Goal: Task Accomplishment & Management: Manage account settings

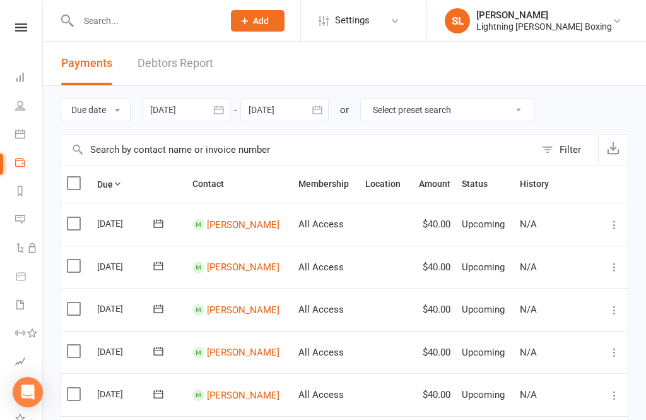
click at [26, 25] on icon at bounding box center [21, 27] width 12 height 8
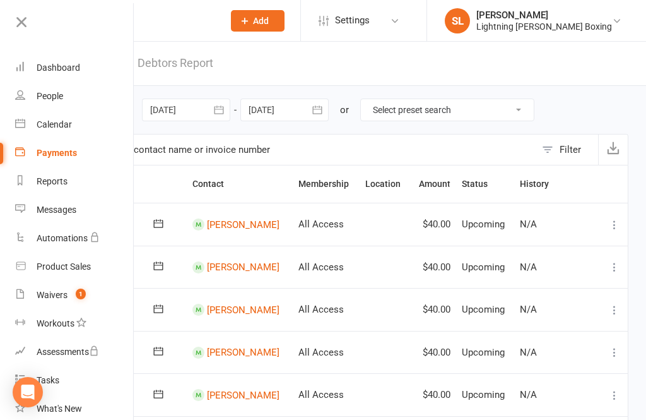
click at [47, 299] on div "Waivers" at bounding box center [52, 295] width 31 height 10
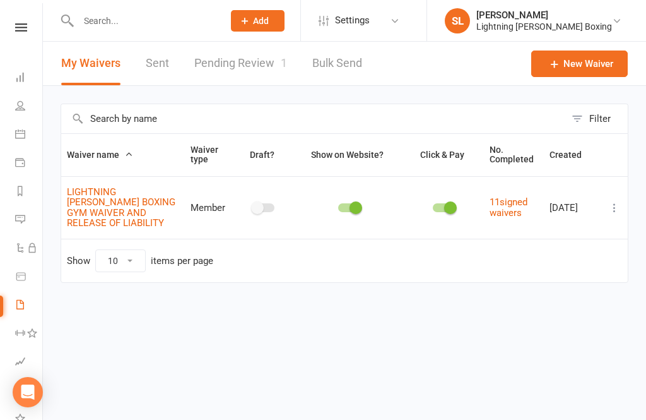
click at [255, 66] on link "Pending Review 1" at bounding box center [240, 64] width 93 height 44
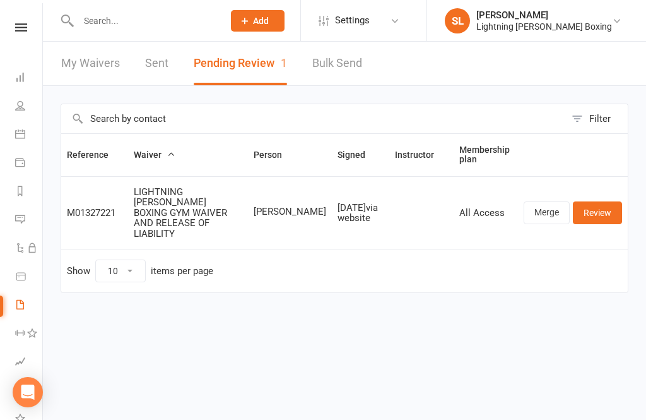
click at [605, 208] on link "Review" at bounding box center [597, 212] width 49 height 23
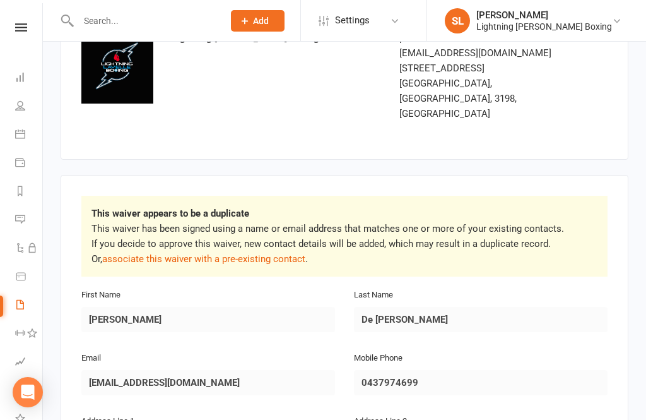
scroll to position [88, 0]
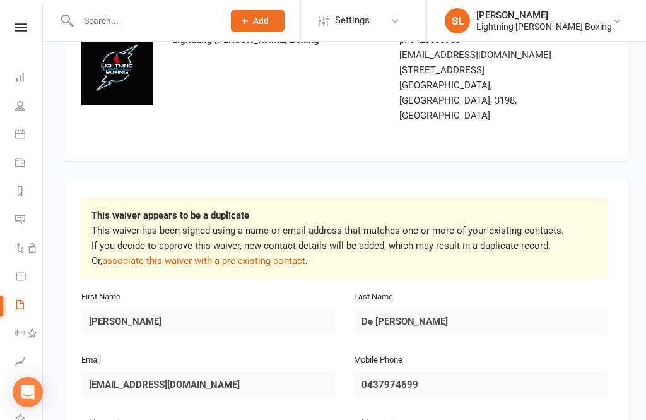
click at [263, 255] on link "associate this waiver with a pre-existing contact" at bounding box center [203, 260] width 203 height 11
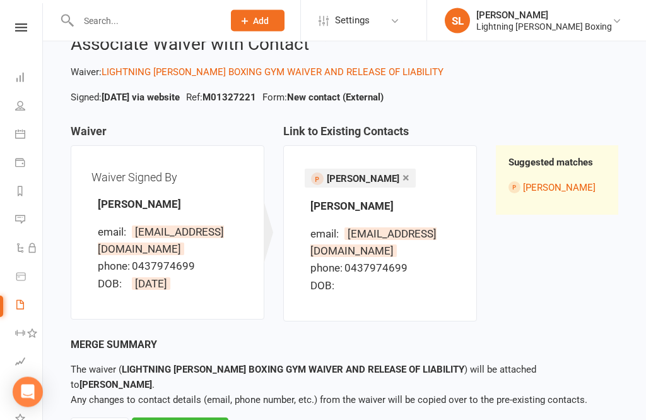
scroll to position [50, 0]
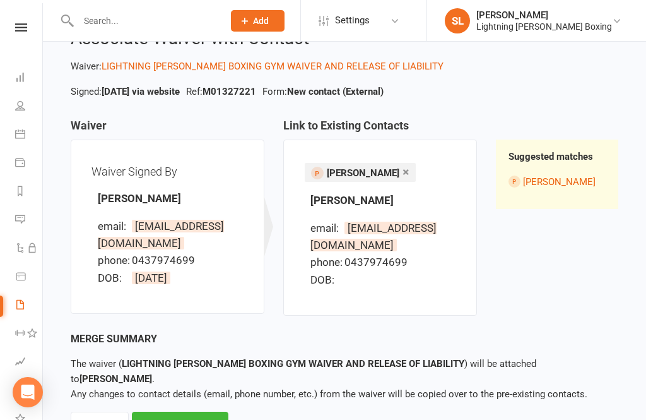
click at [208, 411] on div "Merge Waiver" at bounding box center [180, 424] width 97 height 26
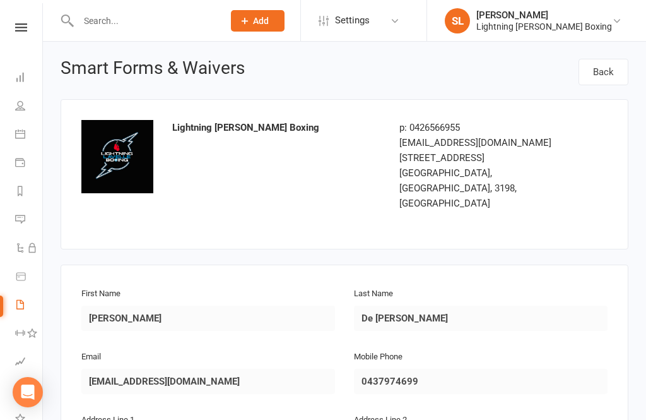
scroll to position [1, 0]
click at [441, 305] on input "De [PERSON_NAME]" at bounding box center [481, 317] width 254 height 25
click at [442, 305] on input "De [PERSON_NAME]" at bounding box center [481, 317] width 254 height 25
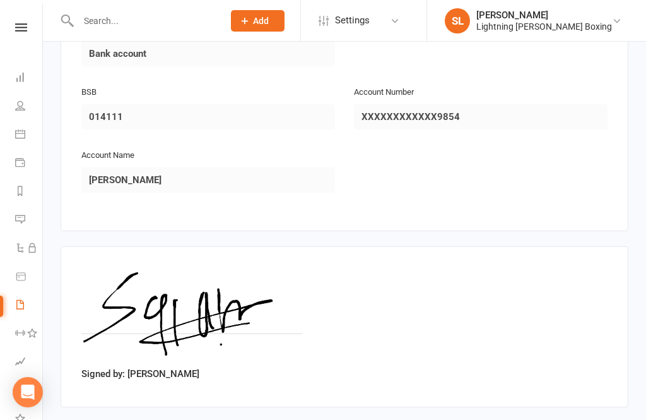
scroll to position [1245, 0]
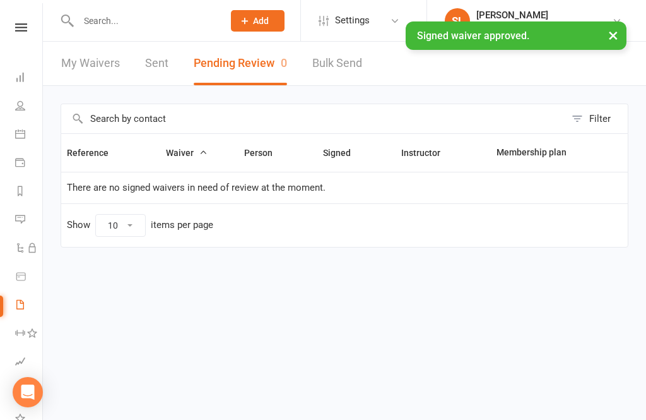
click at [25, 21] on div "× Signed waiver approved." at bounding box center [315, 21] width 630 height 0
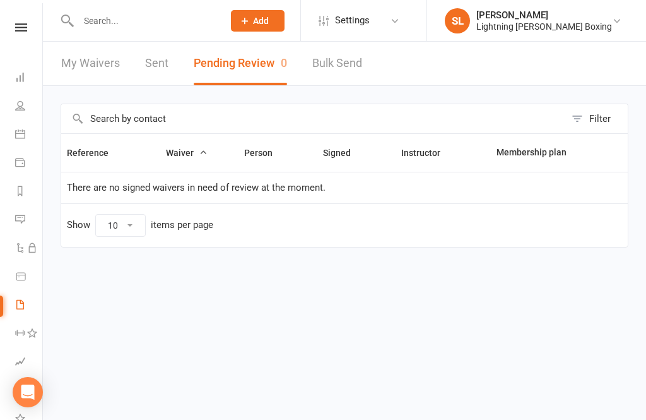
click at [23, 31] on icon at bounding box center [21, 27] width 12 height 8
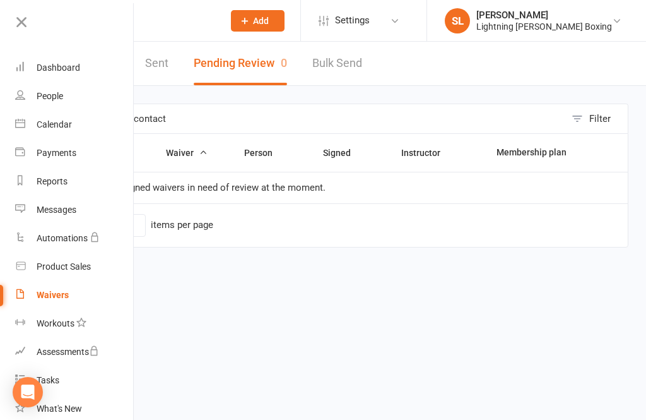
click at [50, 100] on div "People" at bounding box center [50, 96] width 26 height 10
